Goal: Find specific page/section

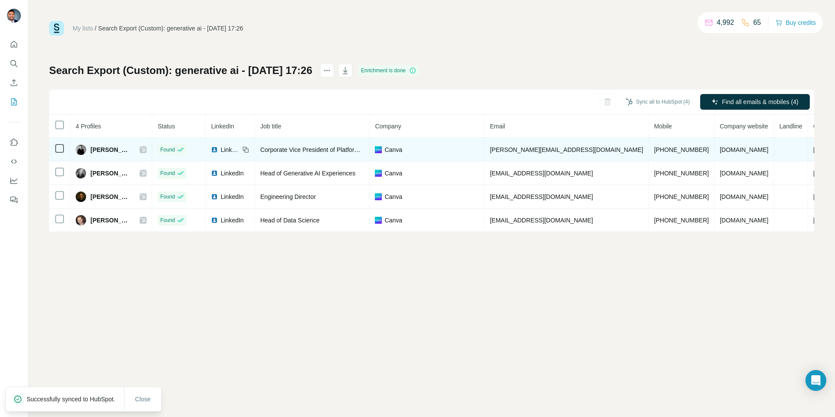
click at [146, 150] on icon at bounding box center [143, 149] width 5 height 5
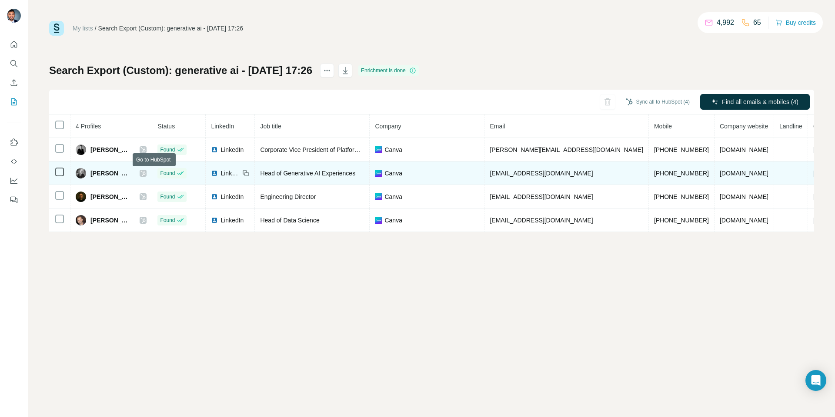
click at [147, 170] on div at bounding box center [143, 173] width 7 height 7
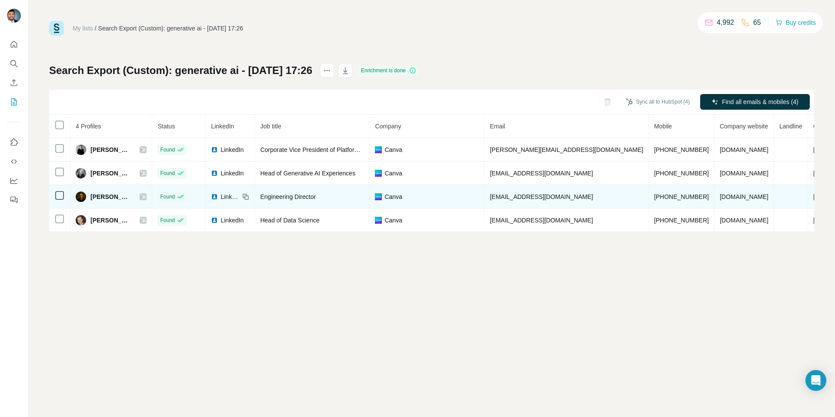
click at [147, 197] on div at bounding box center [143, 196] width 7 height 7
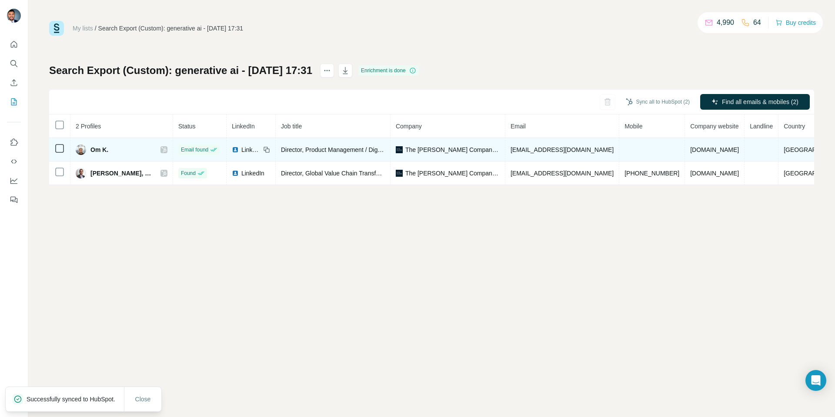
click at [328, 150] on span "Director, Product Management / Digital Products & Platforms" at bounding box center [363, 149] width 164 height 7
click at [167, 149] on icon at bounding box center [163, 149] width 5 height 7
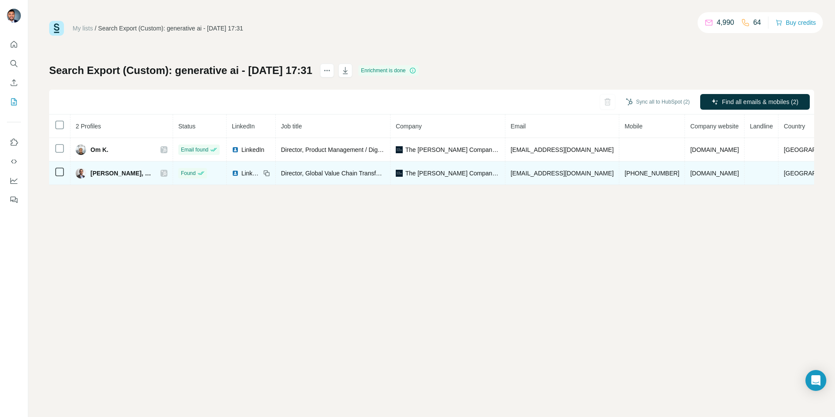
click at [167, 170] on icon at bounding box center [163, 173] width 5 height 7
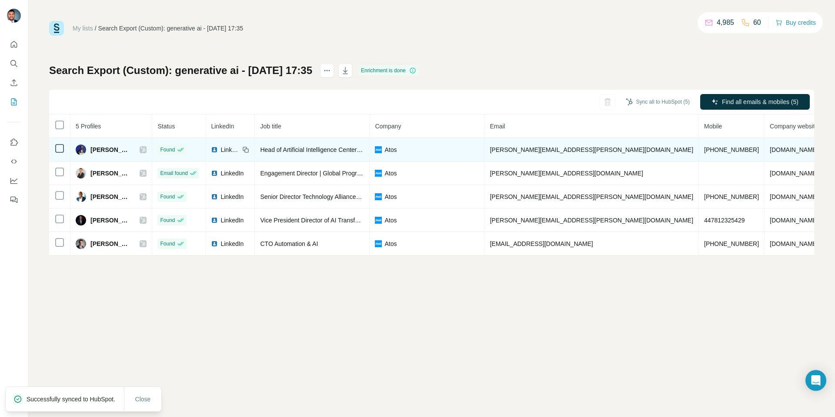
click at [146, 150] on icon at bounding box center [143, 149] width 5 height 5
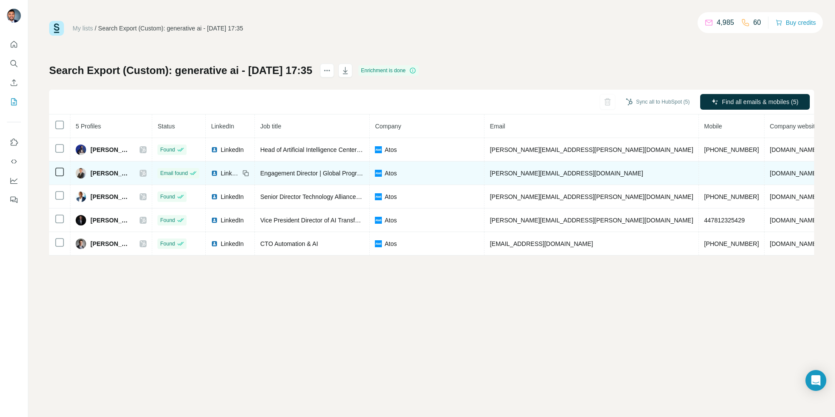
click at [146, 174] on icon at bounding box center [143, 172] width 5 height 5
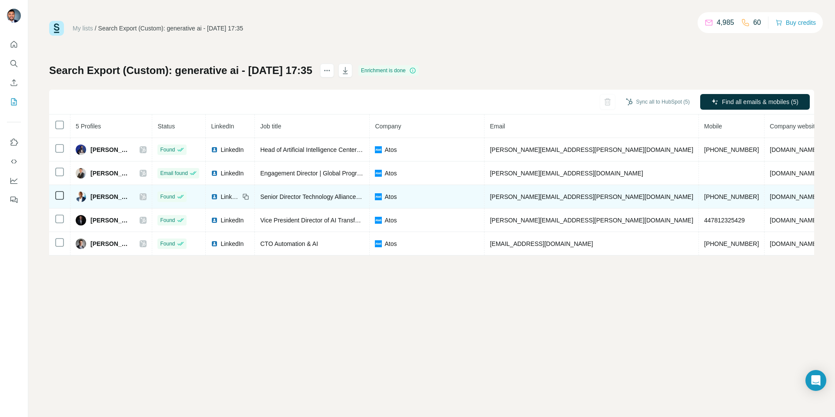
click at [147, 196] on div at bounding box center [143, 196] width 7 height 7
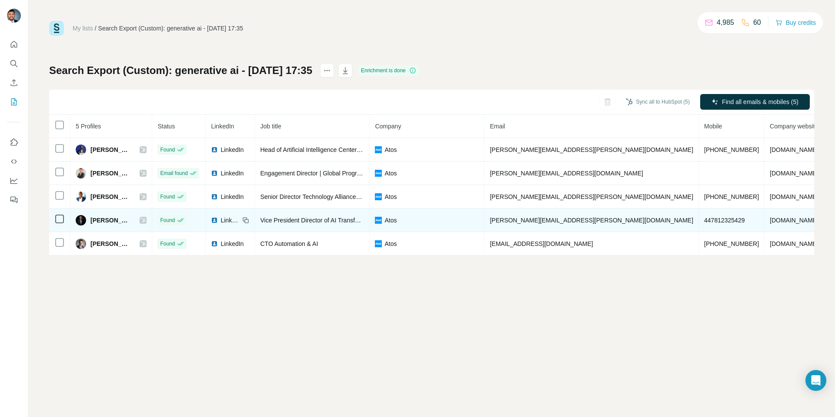
click at [146, 220] on icon at bounding box center [142, 220] width 5 height 7
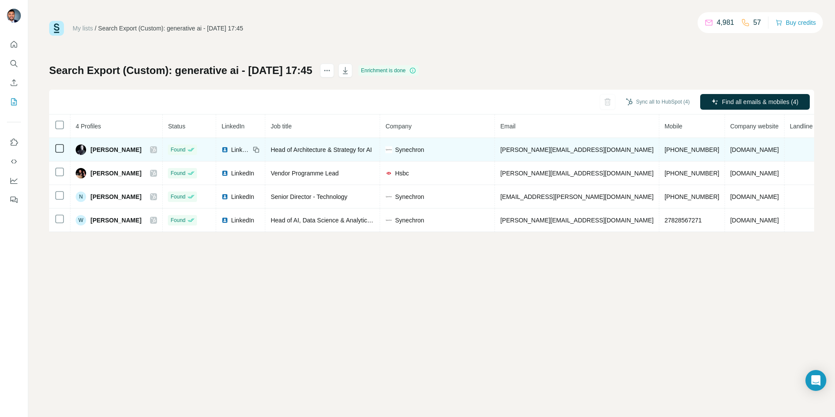
click at [157, 150] on div at bounding box center [153, 149] width 7 height 7
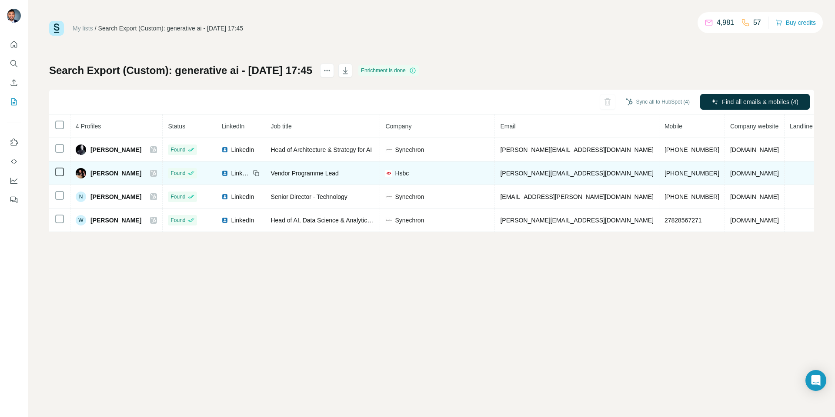
click at [156, 171] on icon at bounding box center [153, 173] width 5 height 7
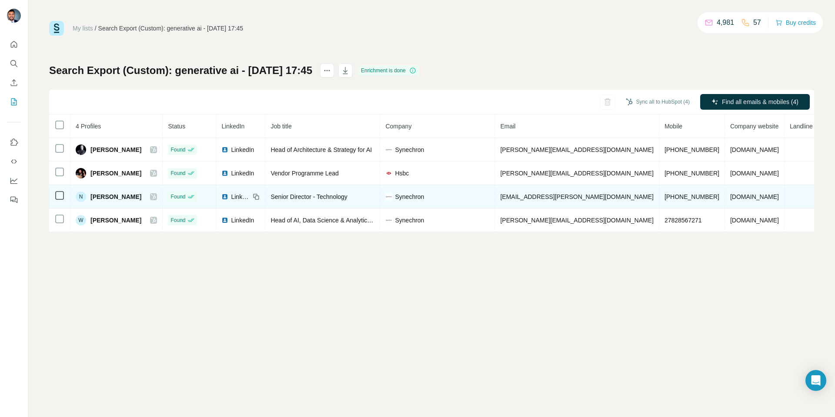
click at [154, 194] on icon at bounding box center [153, 196] width 5 height 5
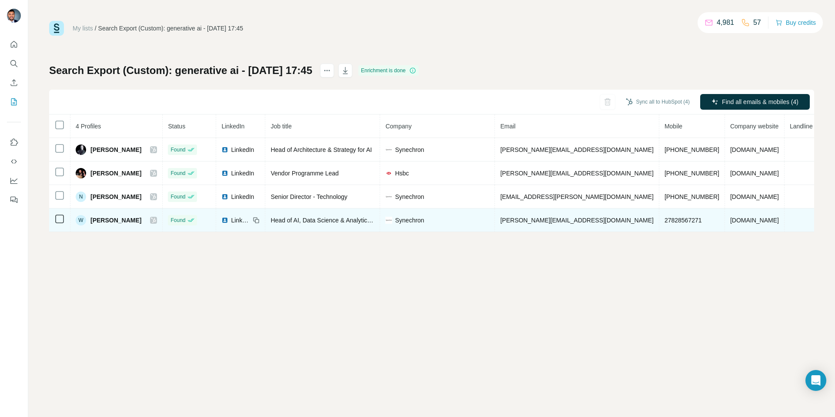
click at [152, 218] on div at bounding box center [153, 220] width 7 height 7
